Goal: Check status: Check status

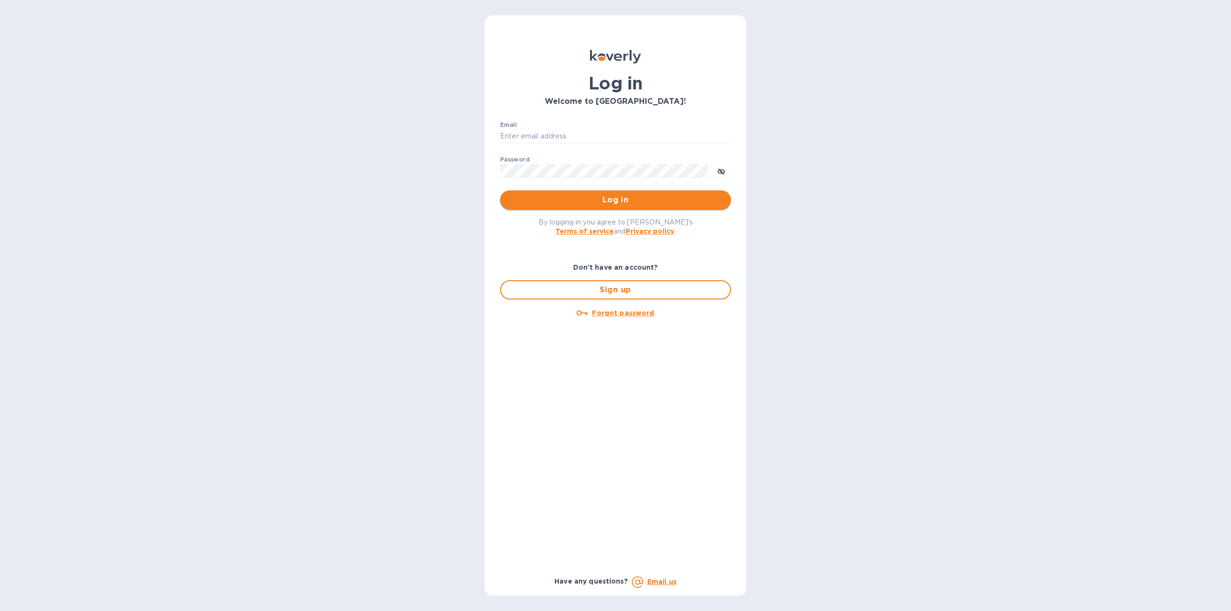
type input "igatradecredit@gmail.com"
click at [642, 201] on span "Log in" at bounding box center [615, 200] width 215 height 12
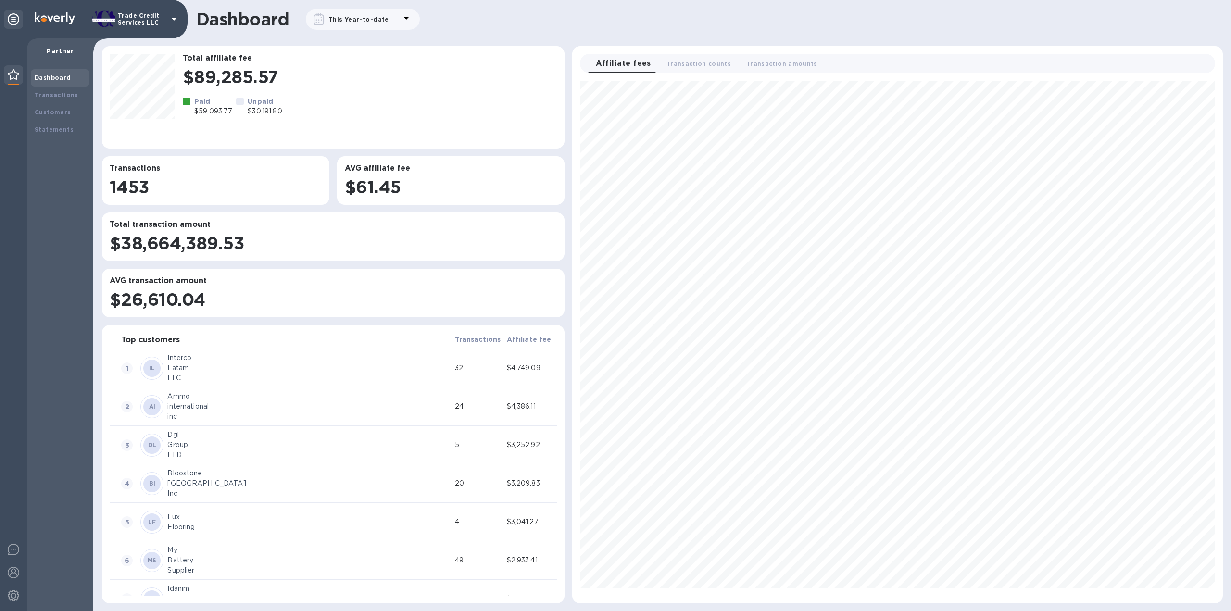
scroll to position [515, 643]
click at [45, 96] on b "Transactions" at bounding box center [57, 94] width 44 height 7
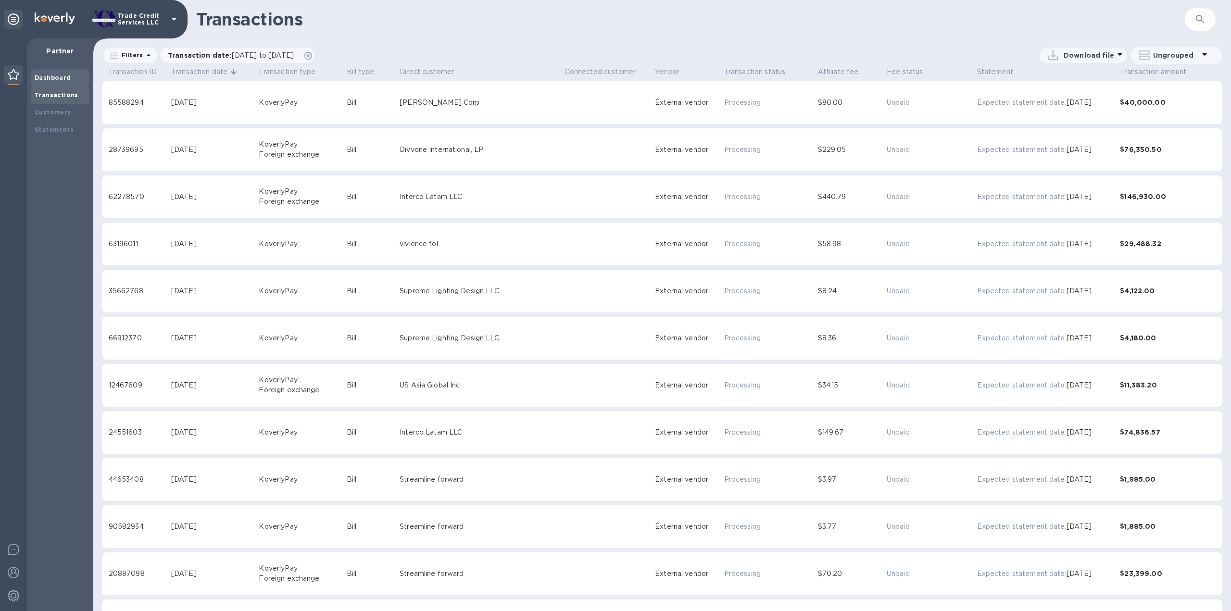
click at [45, 76] on b "Dashboard" at bounding box center [53, 77] width 37 height 7
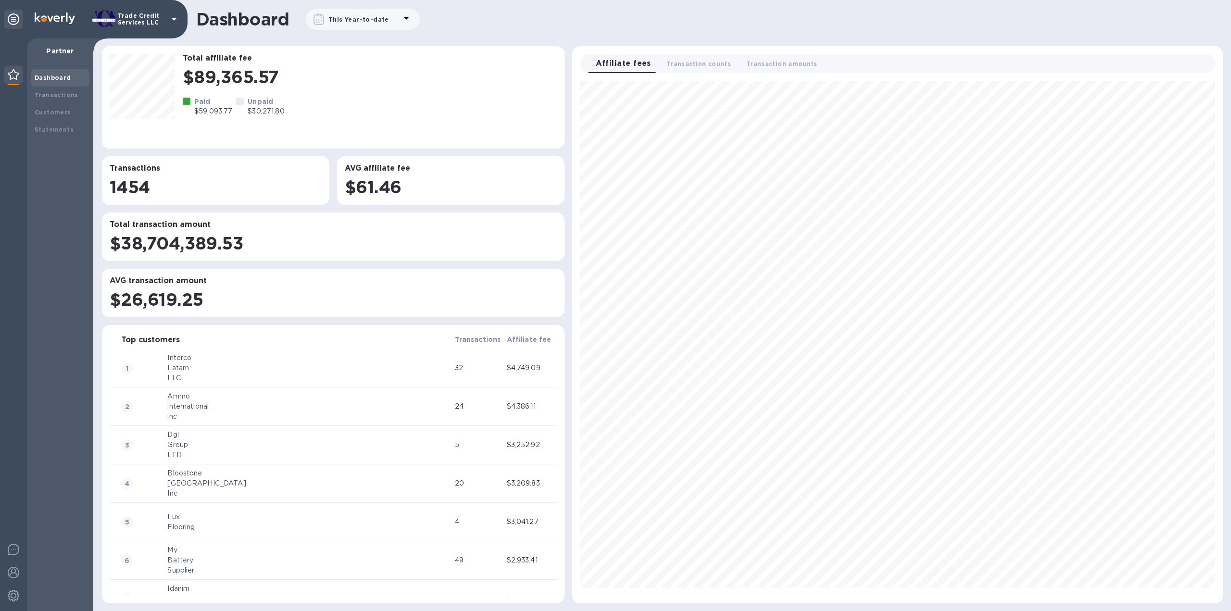
scroll to position [515, 643]
click at [327, 19] on div "This Year-to-date" at bounding box center [359, 20] width 64 height 14
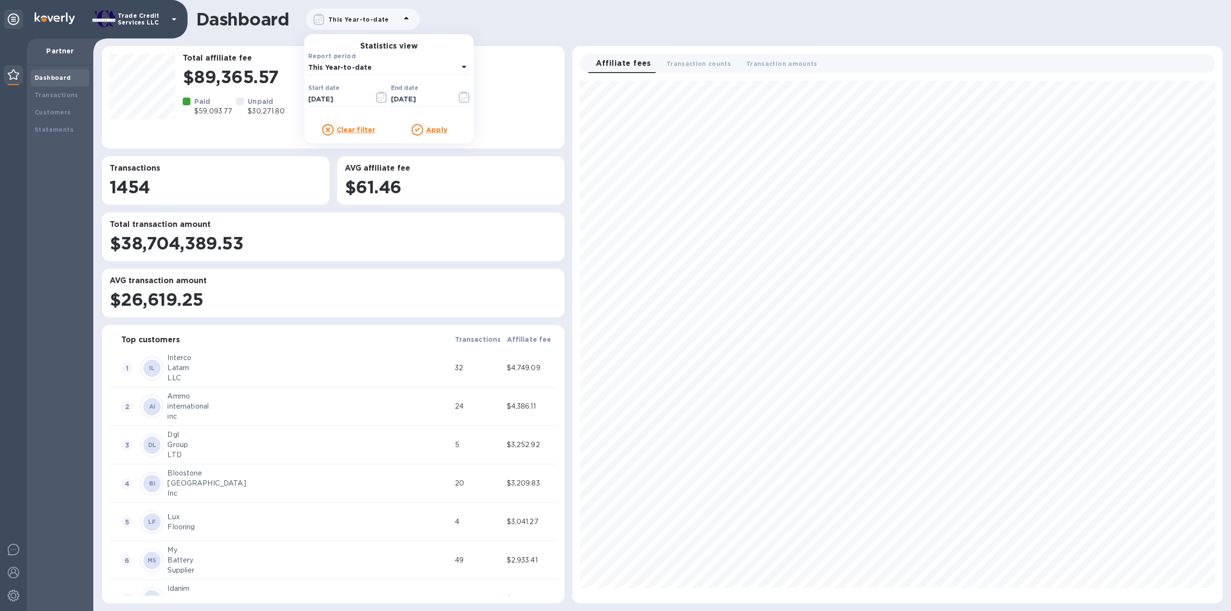
click at [386, 69] on p "This Year-to-date" at bounding box center [383, 68] width 150 height 10
click at [335, 159] on p "This Month" at bounding box center [378, 161] width 151 height 10
type input "09/01/2025"
type input "09/30/2025"
click at [439, 129] on u "Apply" at bounding box center [436, 130] width 21 height 8
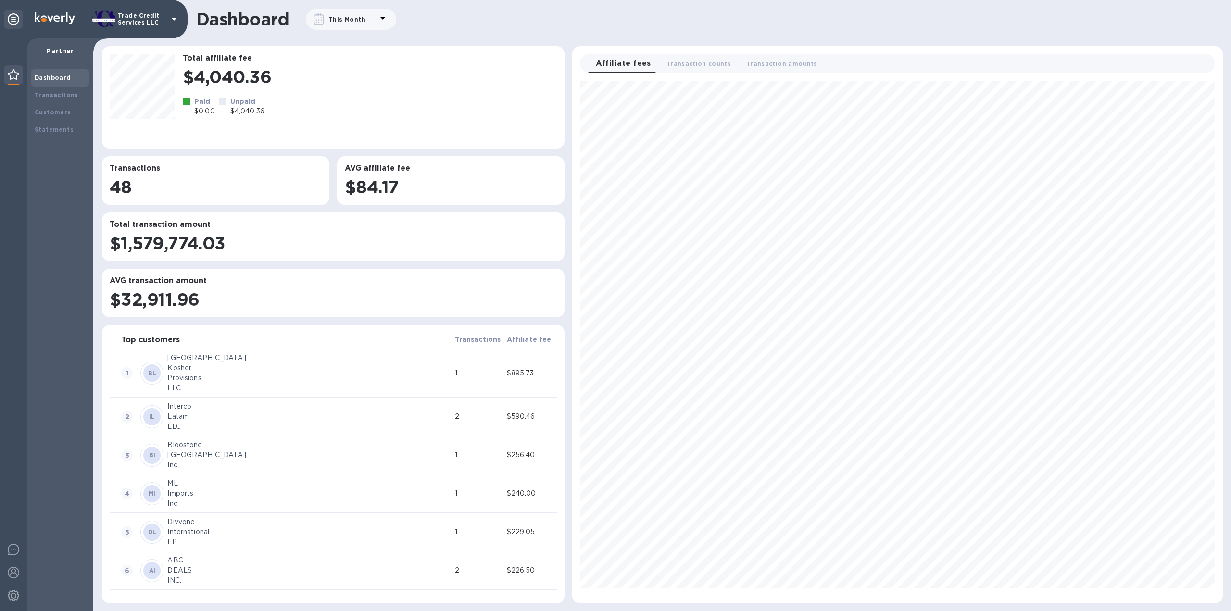
click at [377, 21] on icon at bounding box center [383, 19] width 12 height 12
click at [378, 99] on icon "button" at bounding box center [381, 97] width 11 height 12
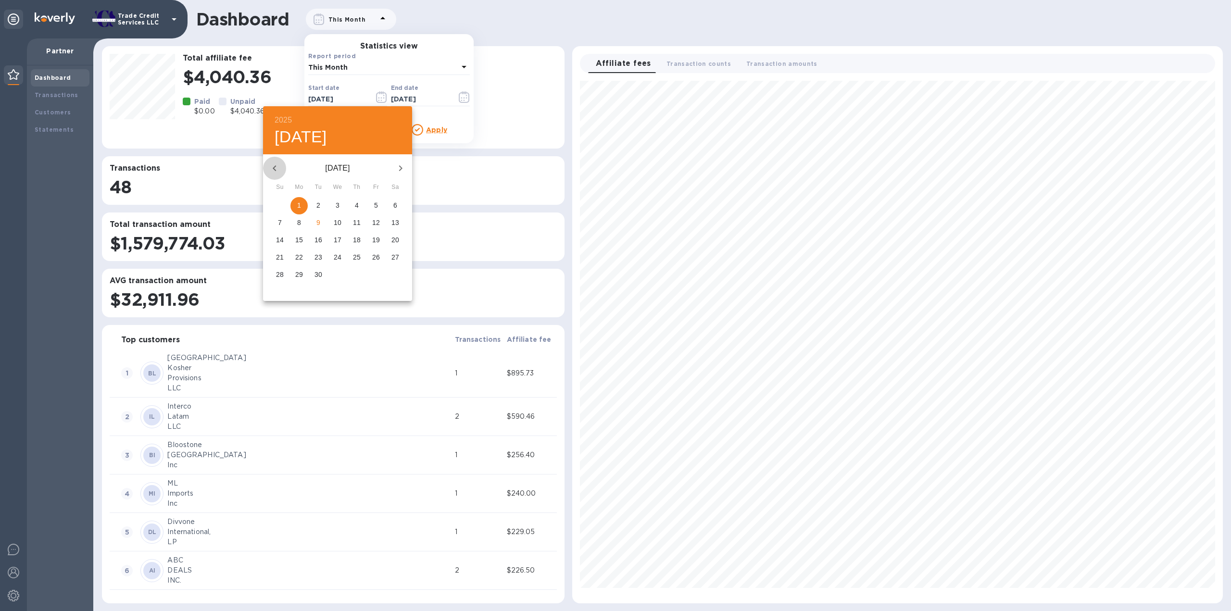
click at [278, 166] on icon "button" at bounding box center [275, 169] width 12 height 12
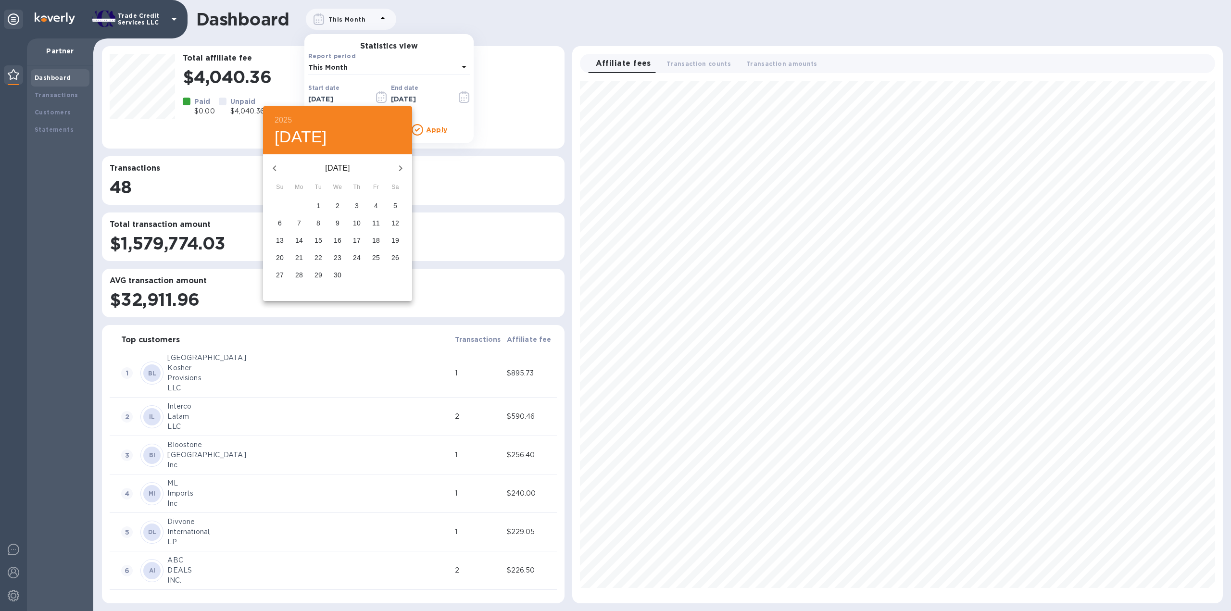
click at [278, 166] on icon "button" at bounding box center [275, 169] width 12 height 12
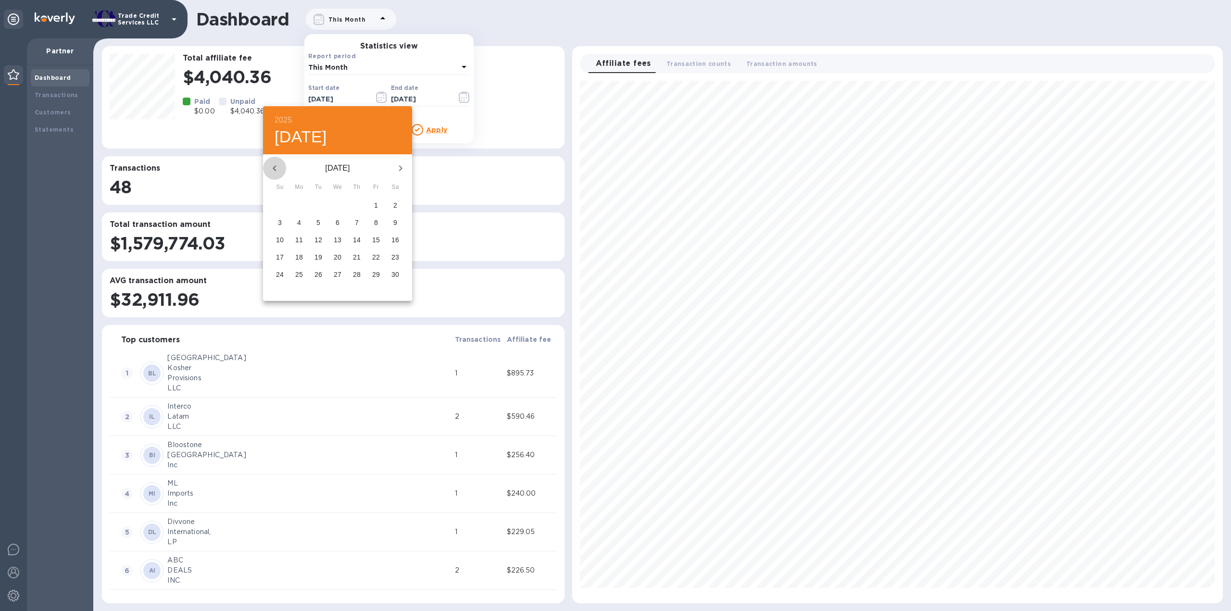
drag, startPoint x: 271, startPoint y: 166, endPoint x: 280, endPoint y: 166, distance: 8.7
click at [274, 166] on icon "button" at bounding box center [275, 169] width 12 height 12
click at [321, 205] on span "1" at bounding box center [318, 206] width 17 height 10
type input "10/01/2024"
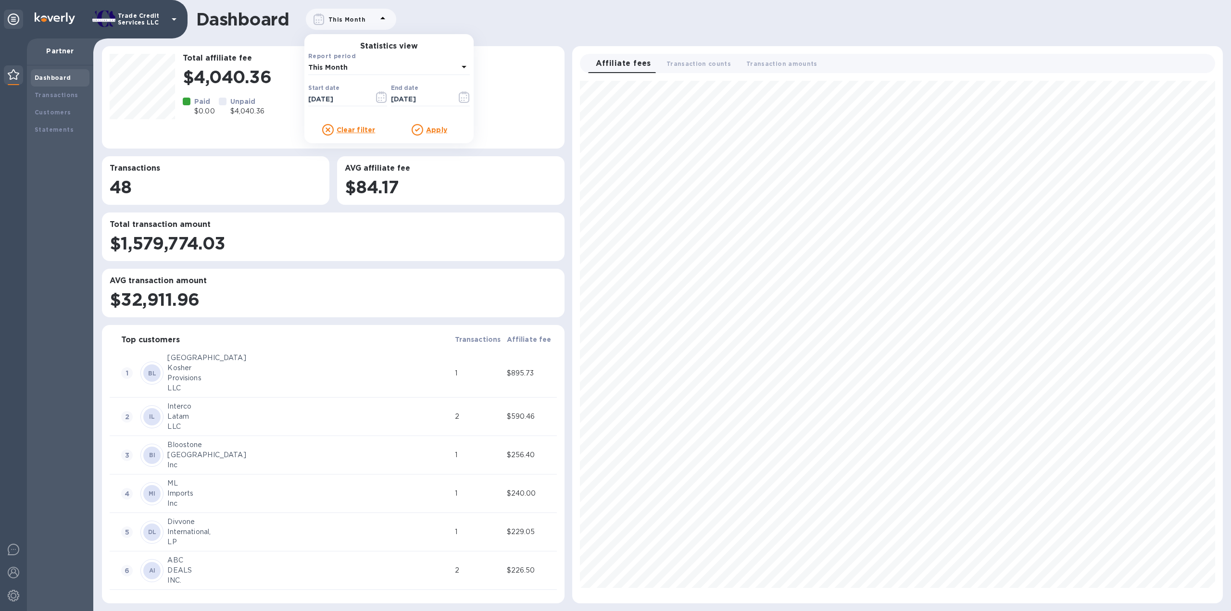
click at [435, 129] on u "Apply" at bounding box center [436, 130] width 21 height 8
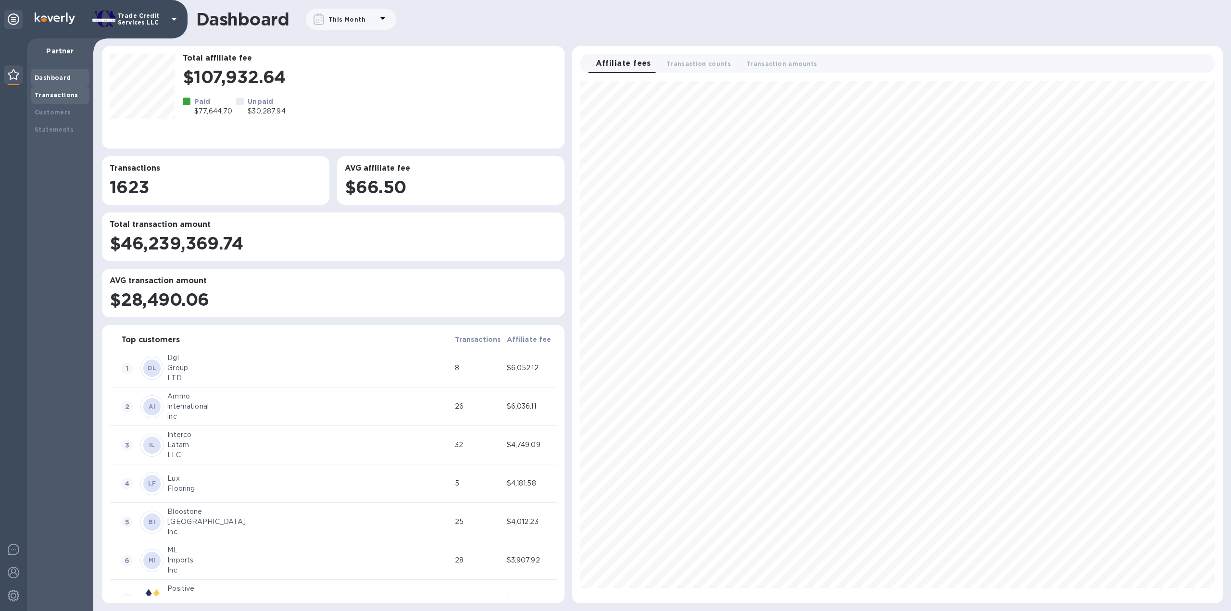
click at [76, 97] on div "Transactions" at bounding box center [60, 95] width 51 height 10
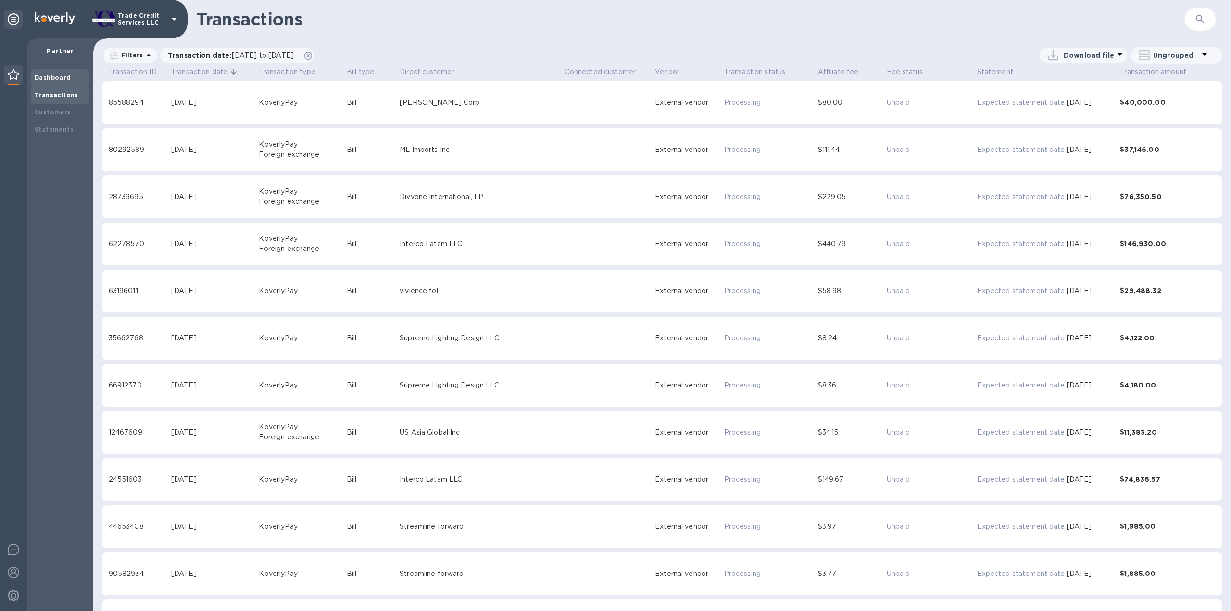
click at [60, 79] on b "Dashboard" at bounding box center [53, 77] width 37 height 7
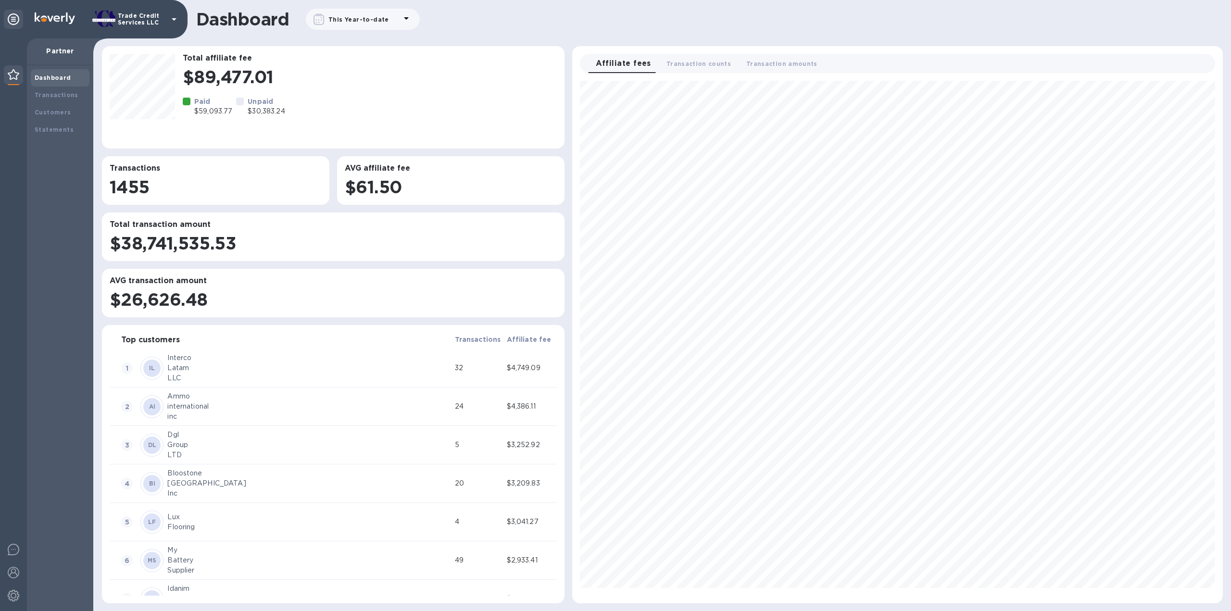
scroll to position [515, 643]
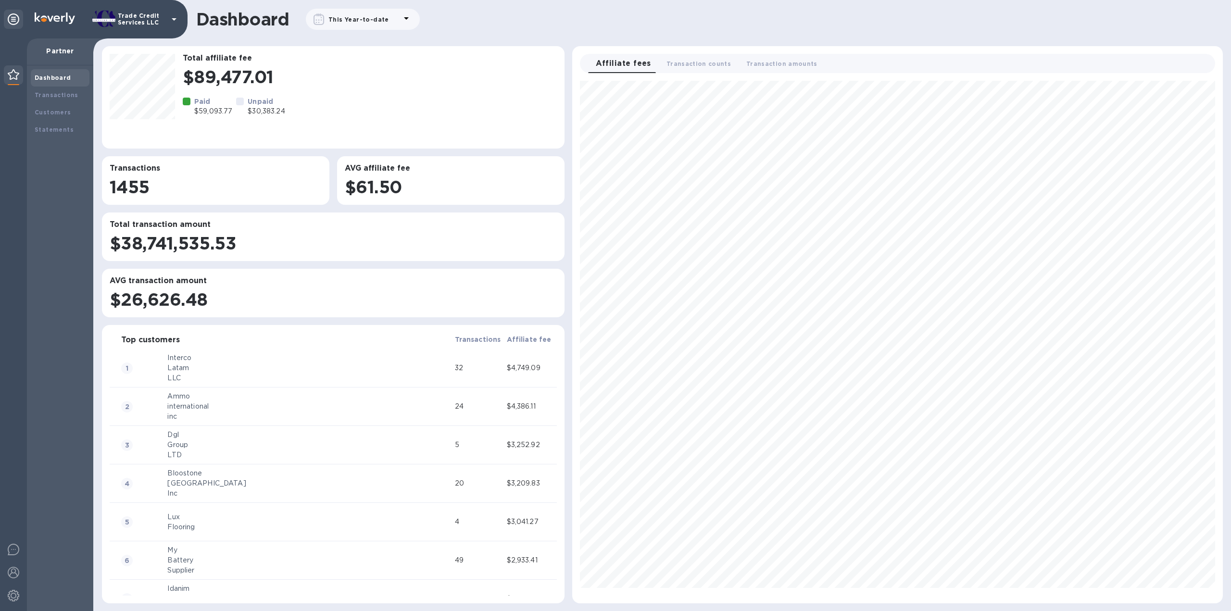
scroll to position [515, 643]
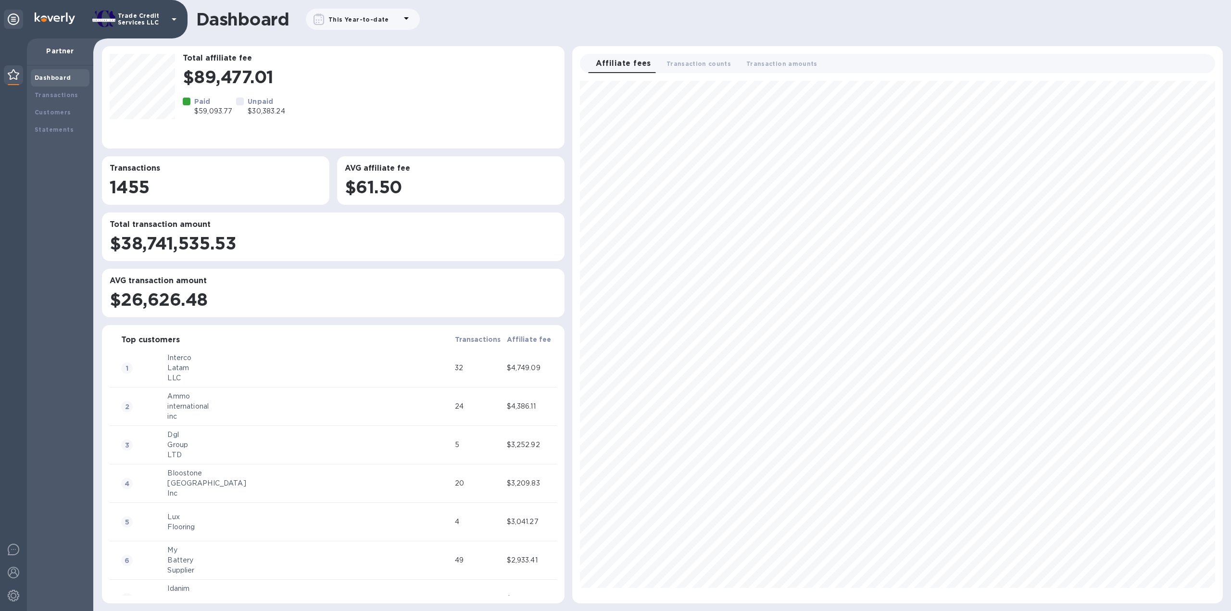
scroll to position [515, 643]
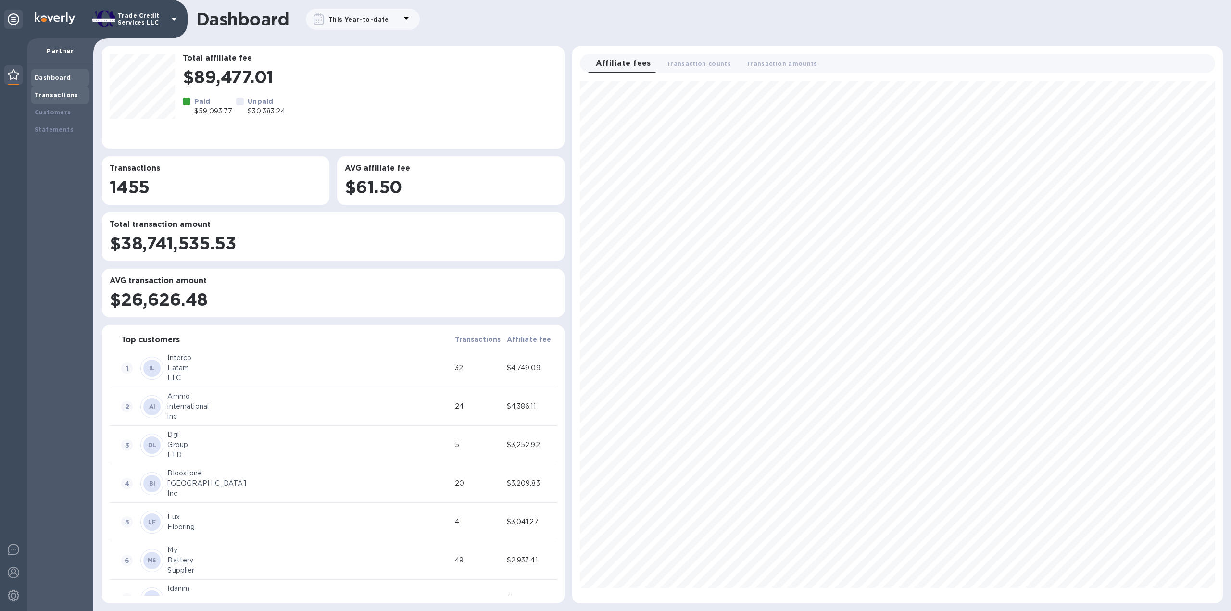
scroll to position [515, 643]
click at [69, 97] on b "Transactions" at bounding box center [57, 94] width 44 height 7
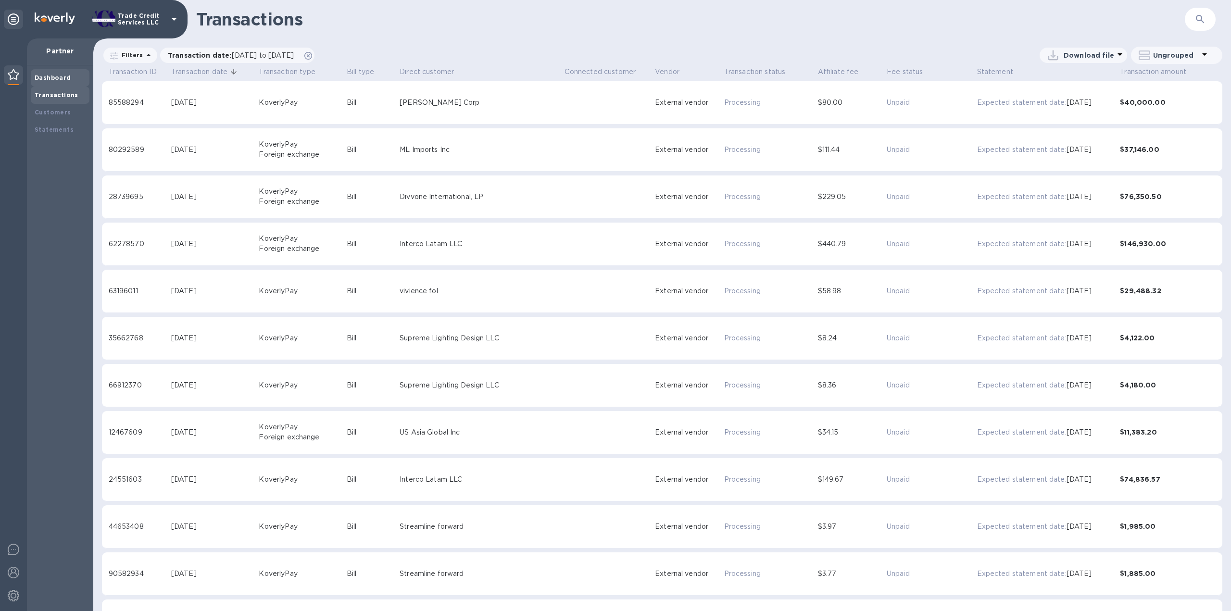
click at [66, 77] on b "Dashboard" at bounding box center [53, 77] width 37 height 7
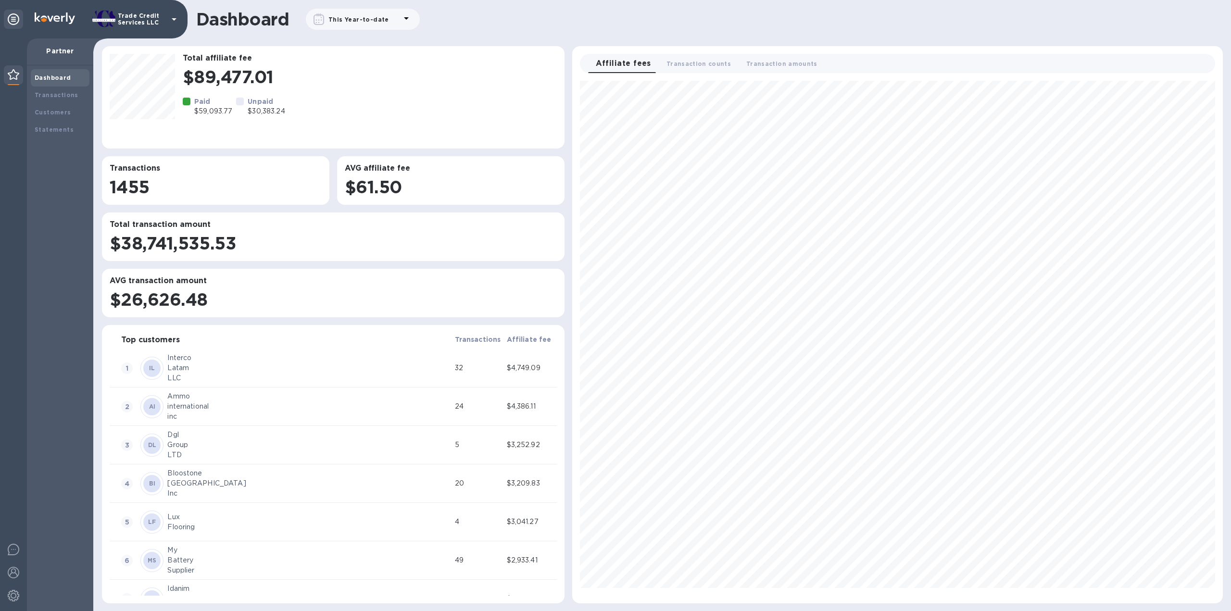
scroll to position [515, 643]
